Goal: Transaction & Acquisition: Book appointment/travel/reservation

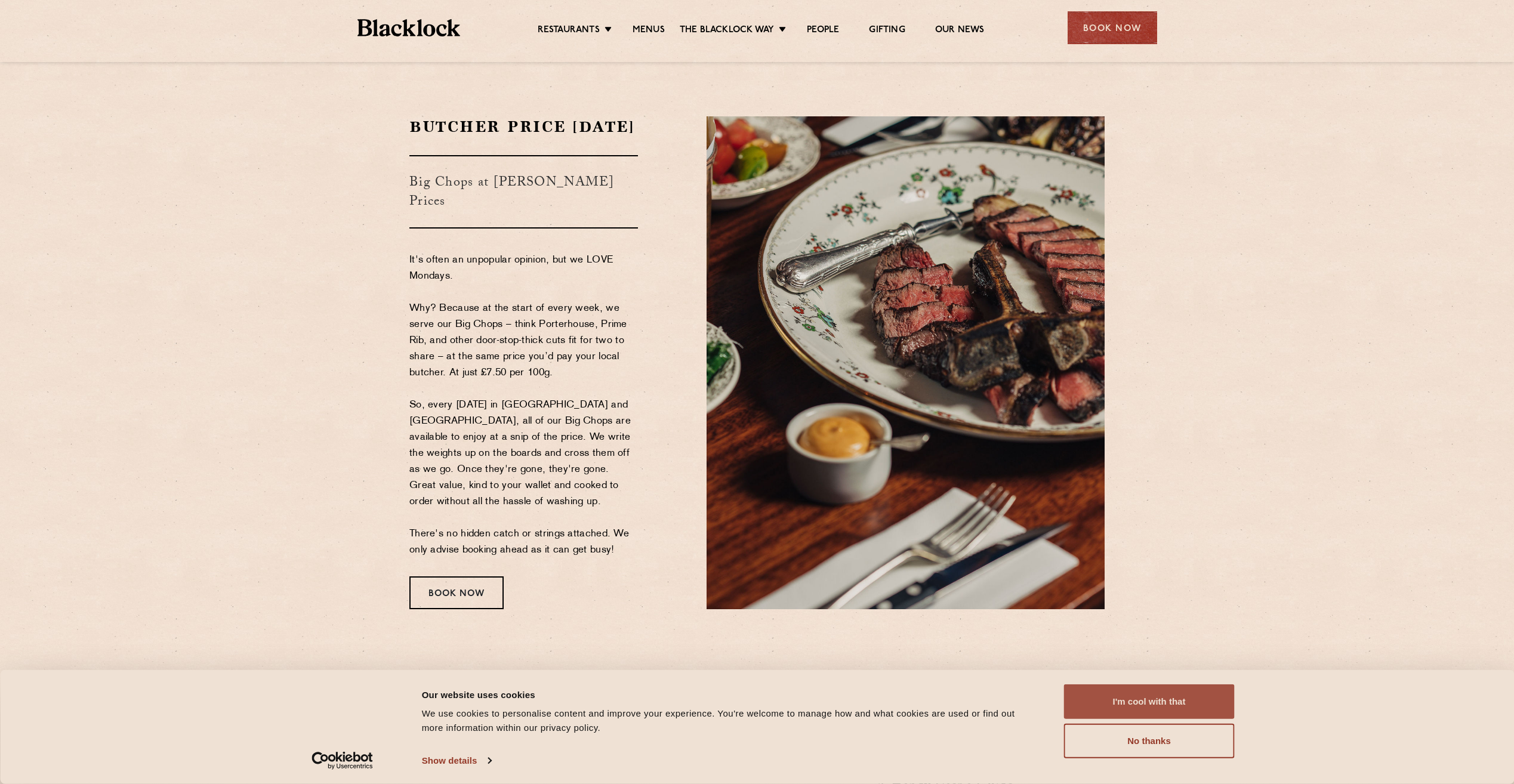
click at [1191, 748] on button "No thanks" at bounding box center [1149, 741] width 171 height 35
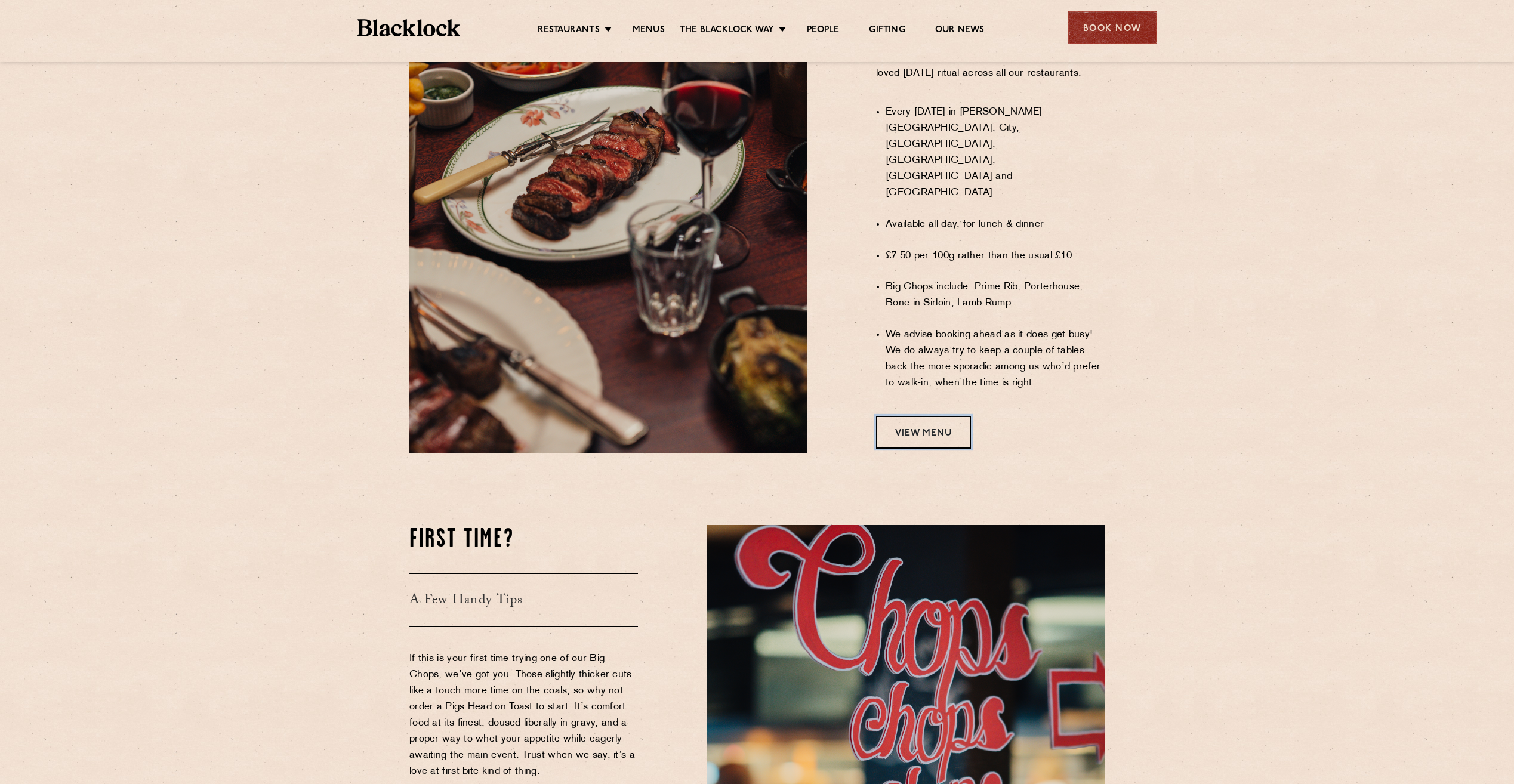
scroll to position [685, 0]
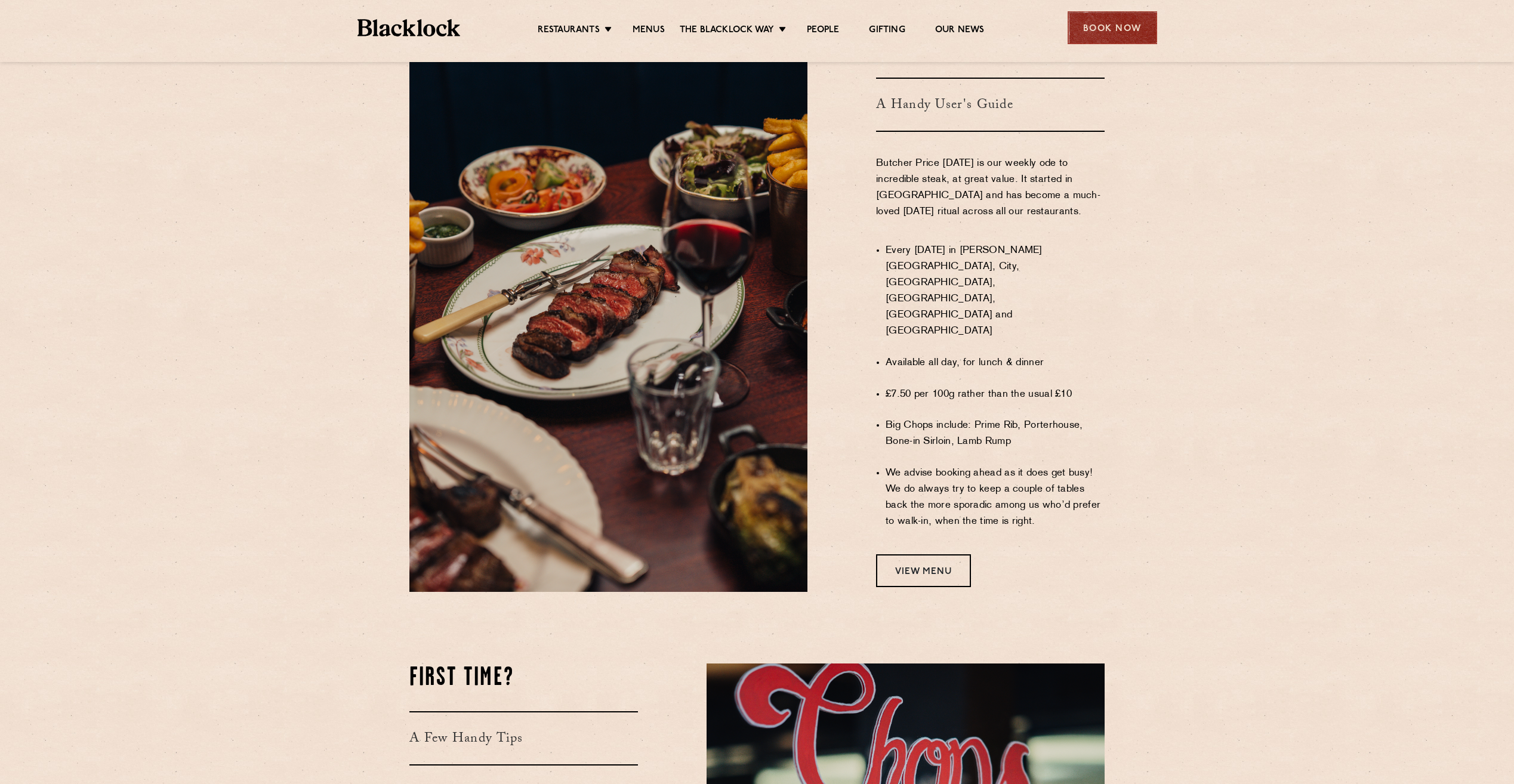
click at [1095, 17] on div "Book Now" at bounding box center [1112, 28] width 89 height 33
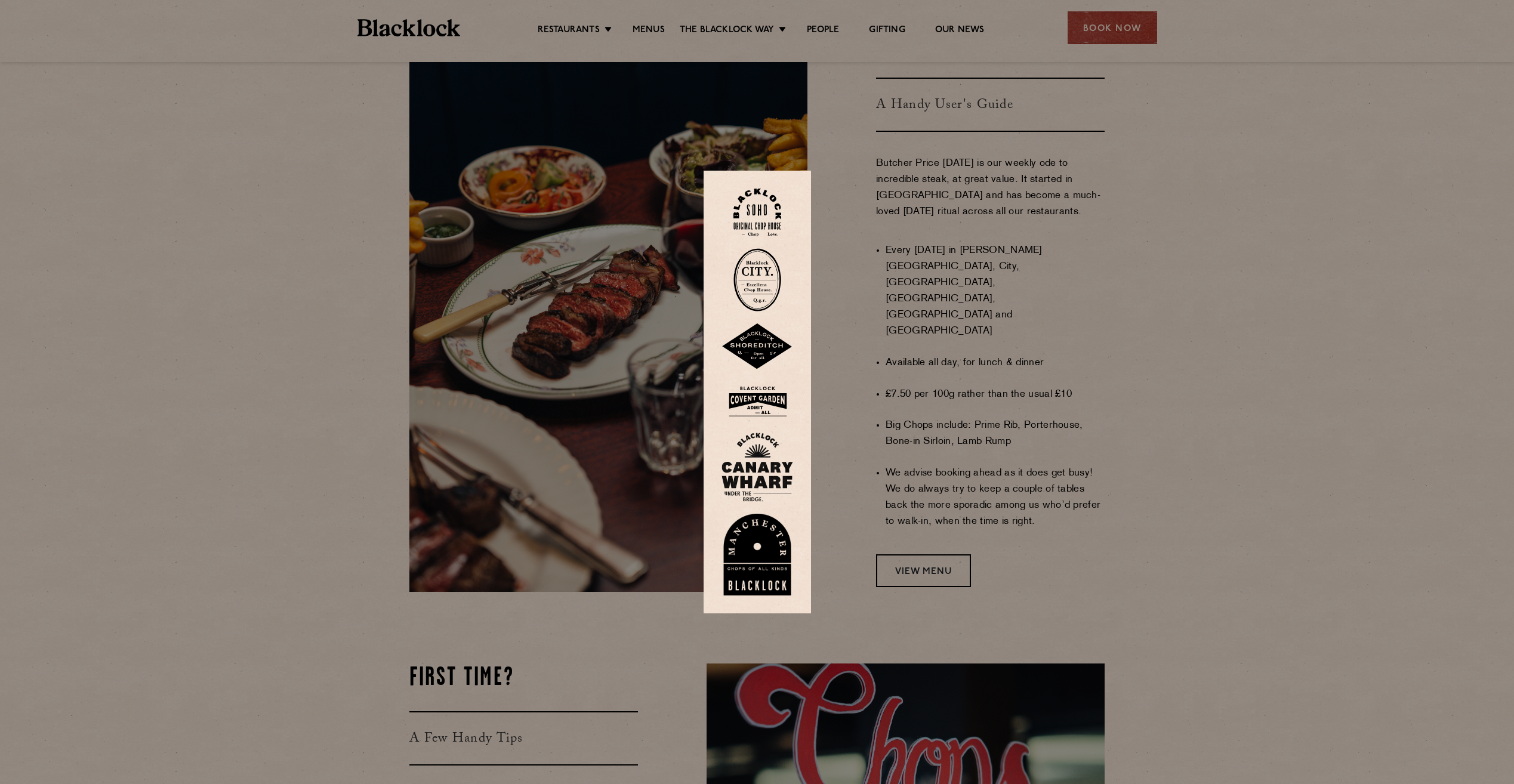
click at [765, 558] on img at bounding box center [757, 554] width 72 height 82
